Goal: Navigation & Orientation: Find specific page/section

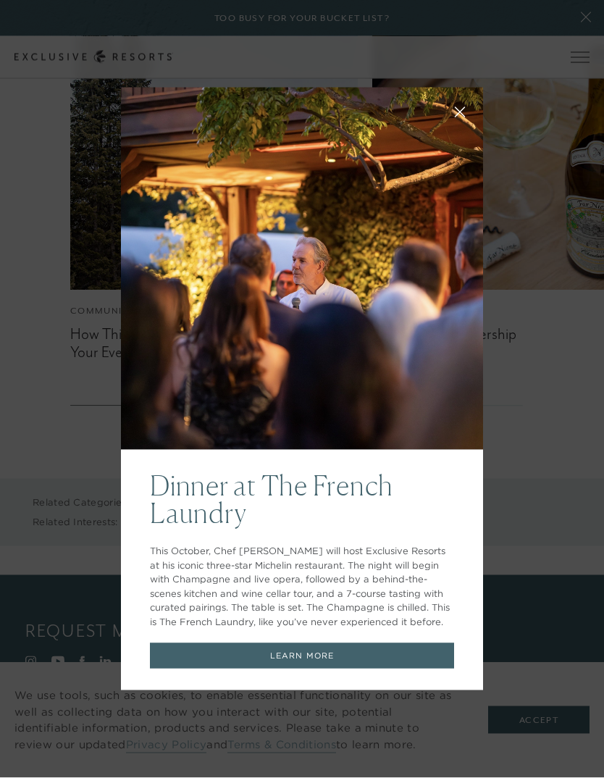
scroll to position [2874, 0]
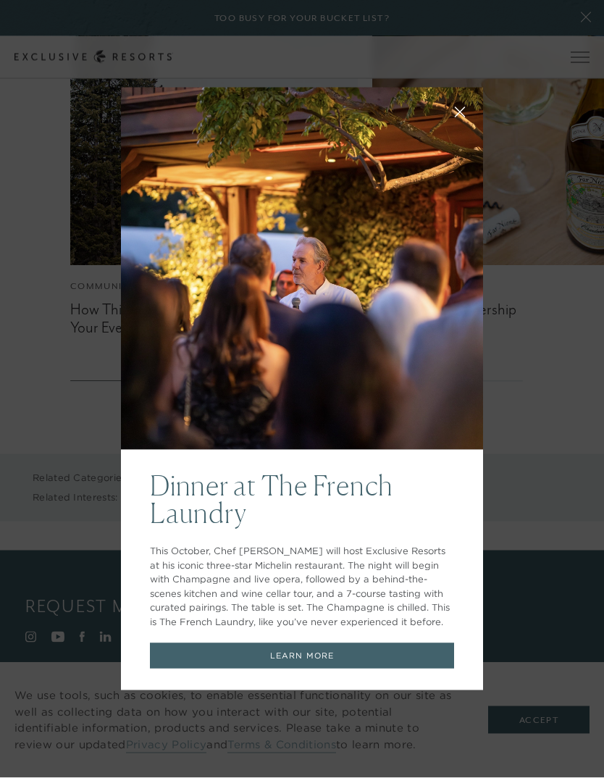
click at [469, 128] on button at bounding box center [459, 110] width 35 height 35
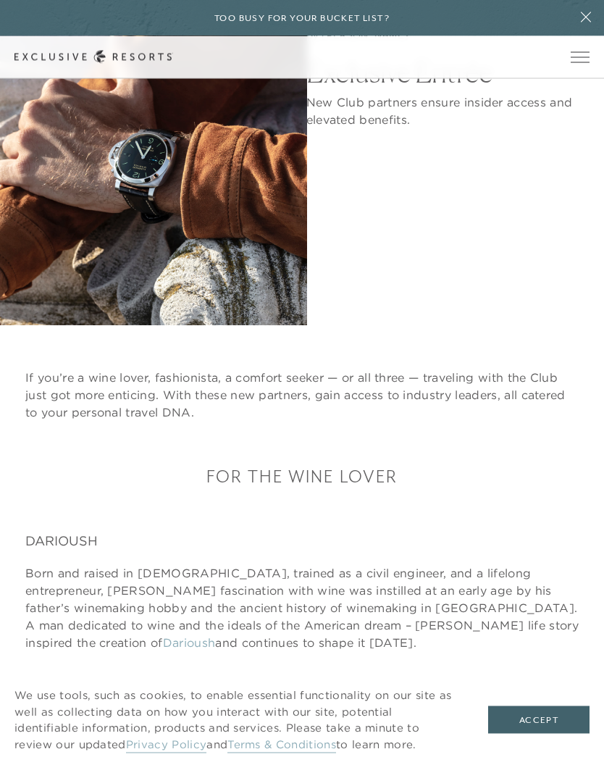
scroll to position [0, 0]
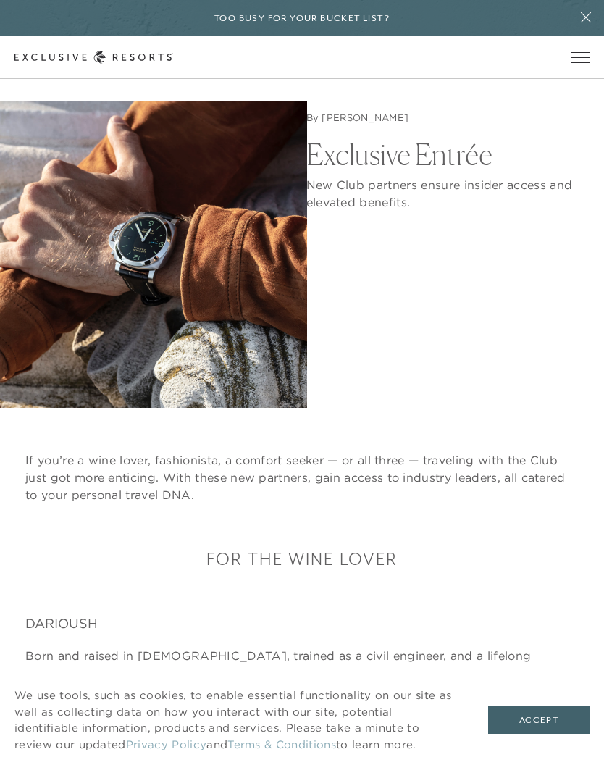
click at [56, 55] on icon at bounding box center [93, 57] width 159 height 13
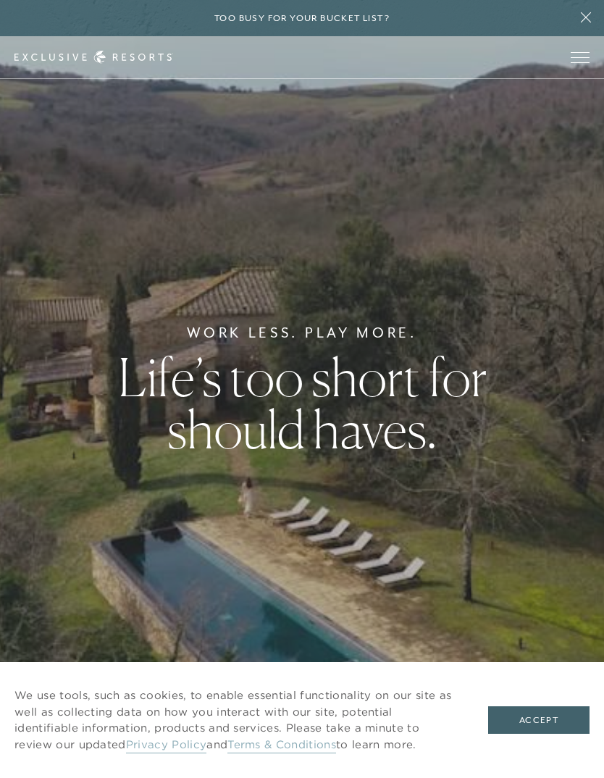
click at [544, 722] on button "Accept" at bounding box center [538, 720] width 101 height 28
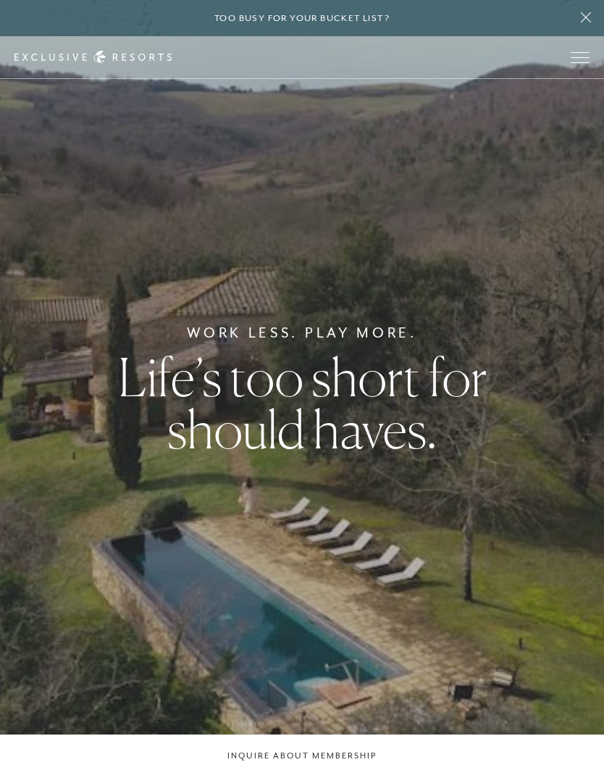
click at [576, 62] on button "Open navigation" at bounding box center [580, 57] width 19 height 10
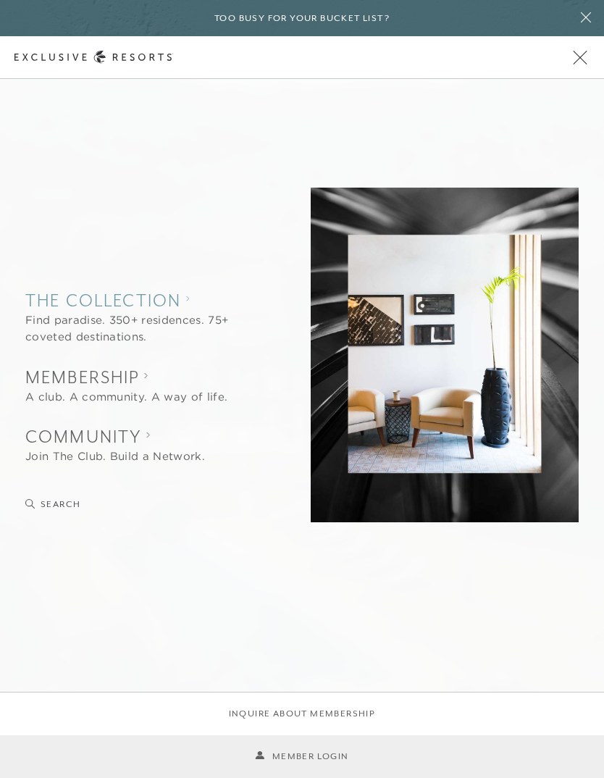
click at [193, 306] on collection "The Collection" at bounding box center [139, 300] width 229 height 24
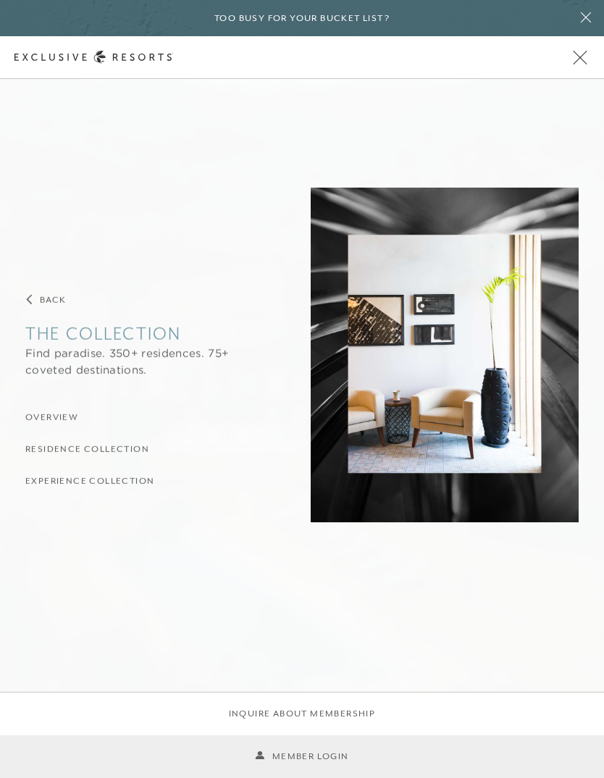
click at [150, 326] on collection "The Collection" at bounding box center [139, 333] width 229 height 24
click at [145, 335] on collection "The Collection" at bounding box center [139, 333] width 229 height 24
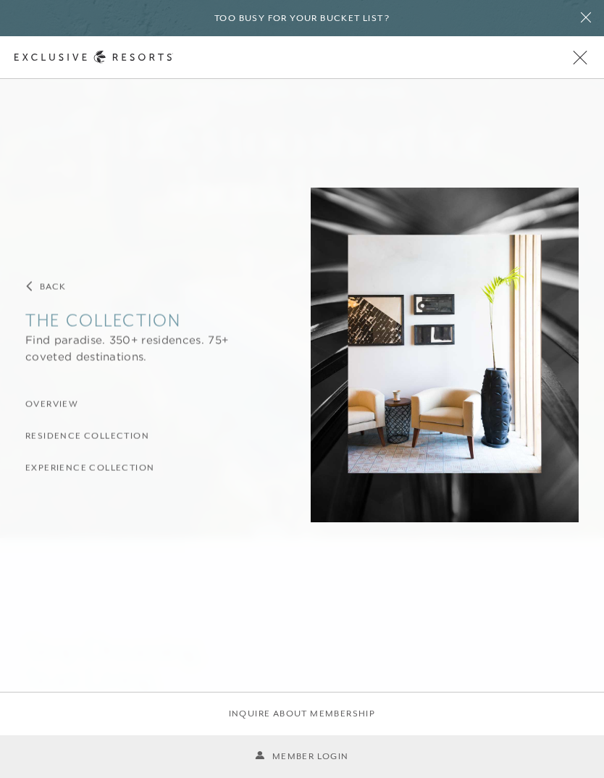
scroll to position [239, 0]
click at [139, 443] on h3 "Residence Collection" at bounding box center [87, 436] width 124 height 14
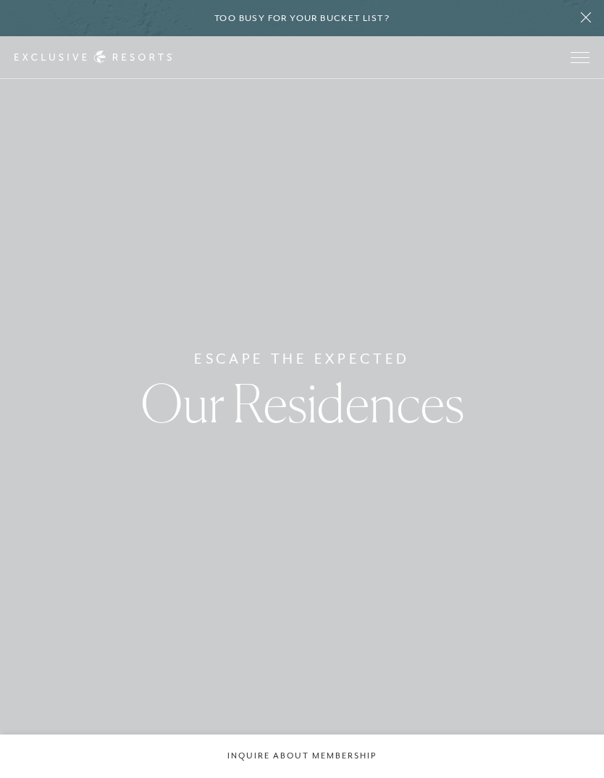
click at [579, 57] on span "Open navigation" at bounding box center [580, 57] width 19 height 1
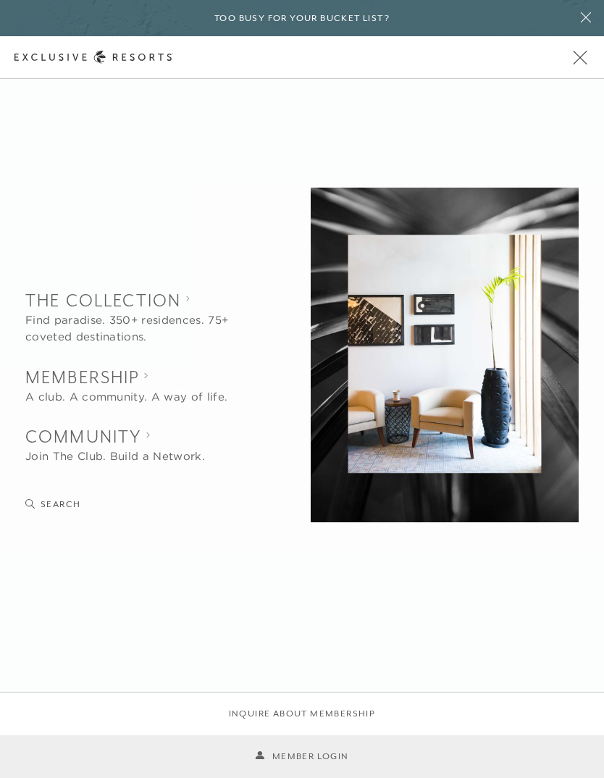
scroll to position [14, 0]
click at [288, 762] on link "Member Login" at bounding box center [301, 756] width 93 height 14
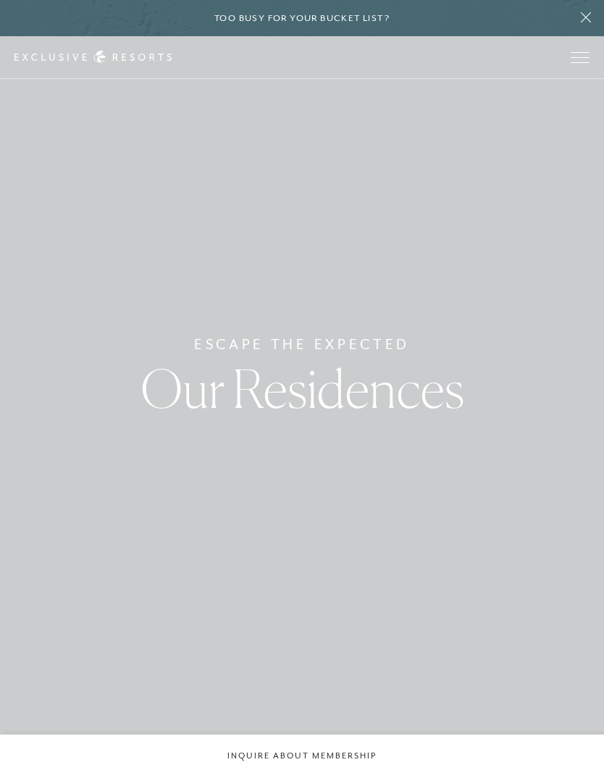
scroll to position [14, 0]
